Goal: Task Accomplishment & Management: Complete application form

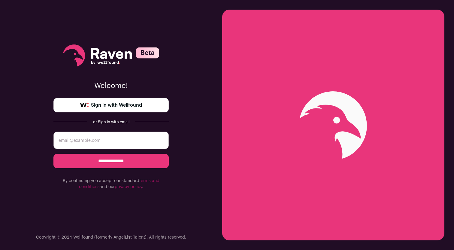
click at [132, 108] on span "Sign in with Wellfound" at bounding box center [116, 105] width 51 height 7
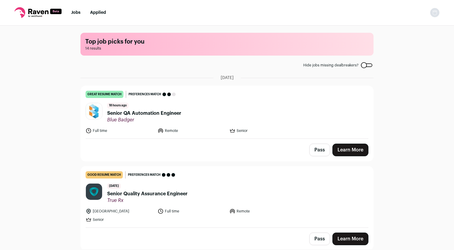
click at [348, 150] on link "Learn More" at bounding box center [351, 150] width 36 height 13
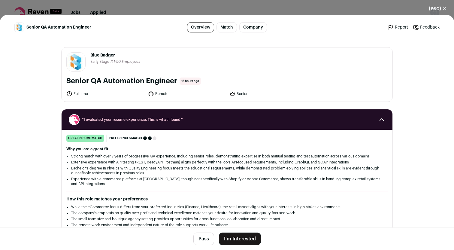
click at [231, 238] on button "I'm Interested" at bounding box center [240, 239] width 42 height 13
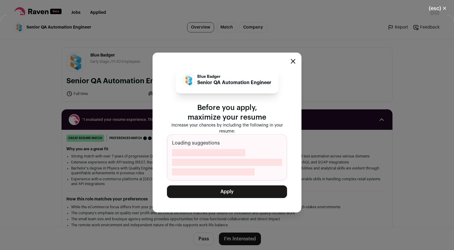
click at [225, 189] on button "Apply" at bounding box center [227, 191] width 120 height 13
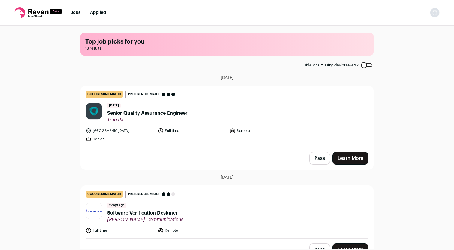
click at [162, 114] on span "Senior Quality Assurance Engineer" at bounding box center [147, 113] width 81 height 7
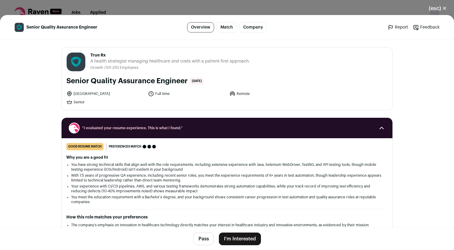
click at [237, 233] on footer "Pass I'm Interested" at bounding box center [227, 239] width 454 height 23
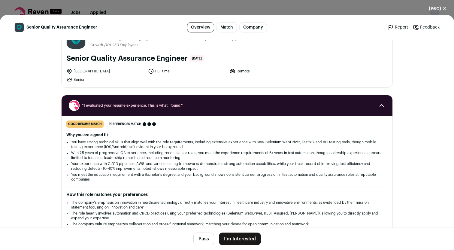
click at [237, 240] on button "I'm Interested" at bounding box center [240, 239] width 42 height 13
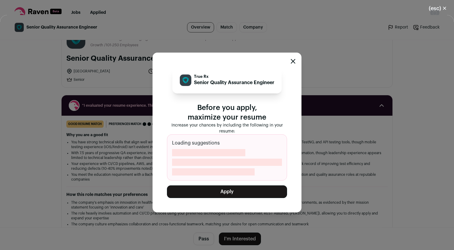
click at [235, 190] on button "Apply" at bounding box center [227, 191] width 120 height 13
